Goal: Information Seeking & Learning: Learn about a topic

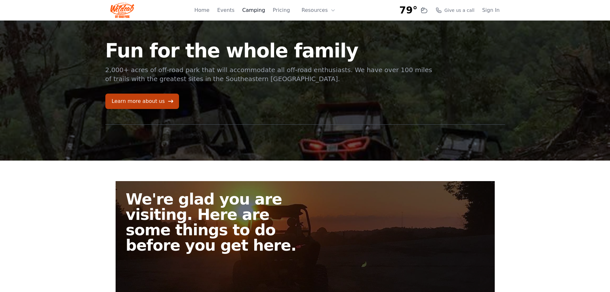
click at [260, 11] on link "Camping" at bounding box center [253, 10] width 23 height 8
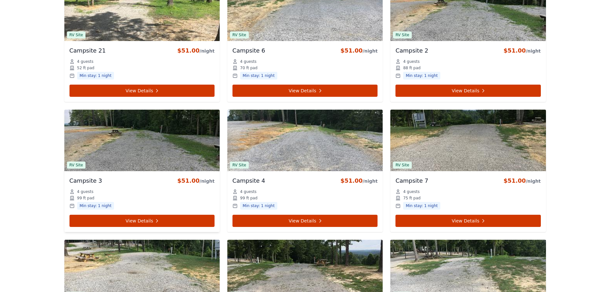
scroll to position [448, 0]
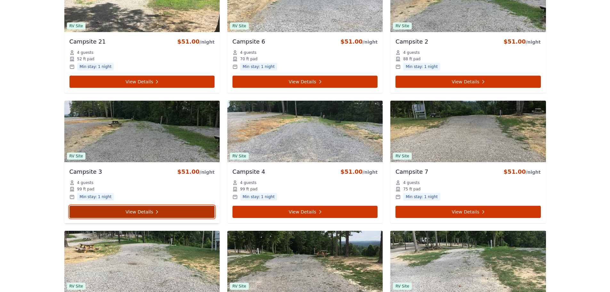
click at [139, 210] on link "View Details" at bounding box center [141, 211] width 145 height 12
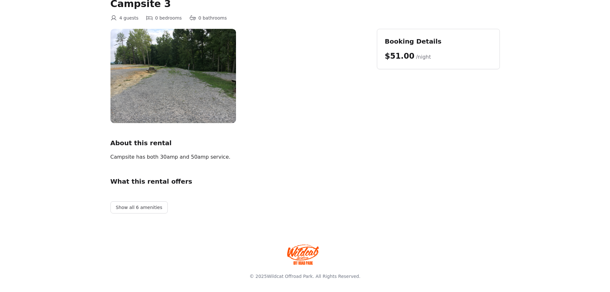
scroll to position [50, 0]
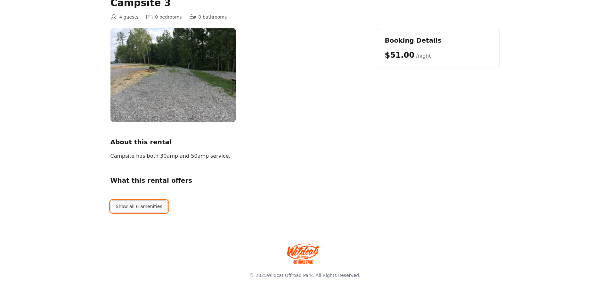
click at [142, 208] on button "Show all 6 amenities" at bounding box center [138, 206] width 57 height 12
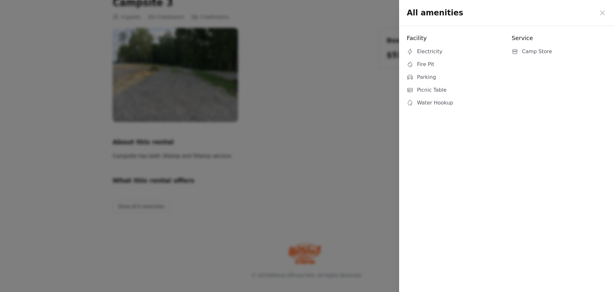
click at [605, 13] on icon at bounding box center [603, 13] width 8 height 8
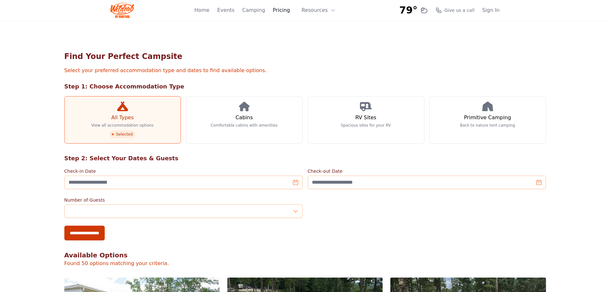
click at [287, 8] on link "Pricing" at bounding box center [281, 10] width 17 height 8
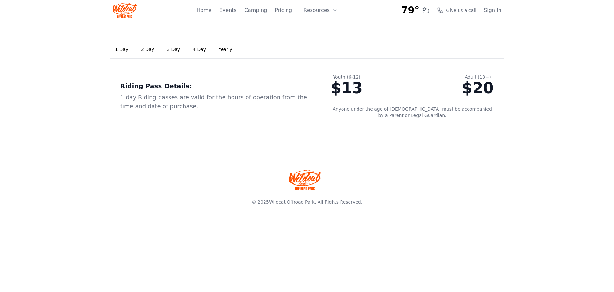
click at [146, 46] on link "2 Day" at bounding box center [147, 49] width 23 height 17
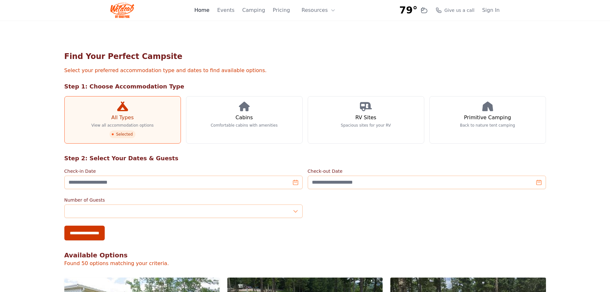
click at [209, 12] on link "Home" at bounding box center [201, 10] width 15 height 8
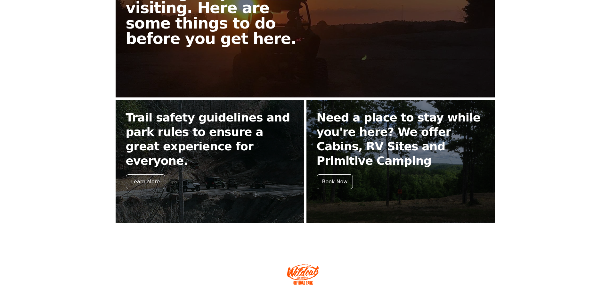
scroll to position [195, 0]
